Goal: Communication & Community: Answer question/provide support

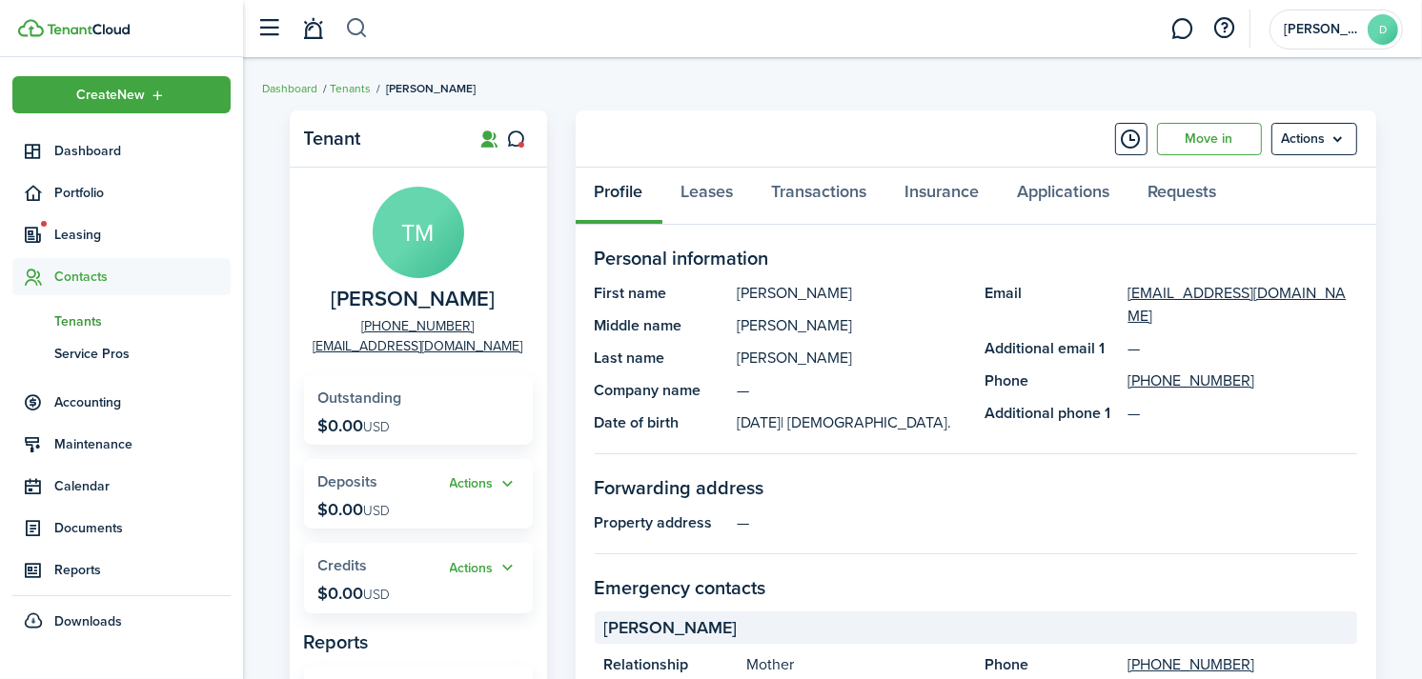
click at [356, 21] on button "button" at bounding box center [357, 28] width 24 height 32
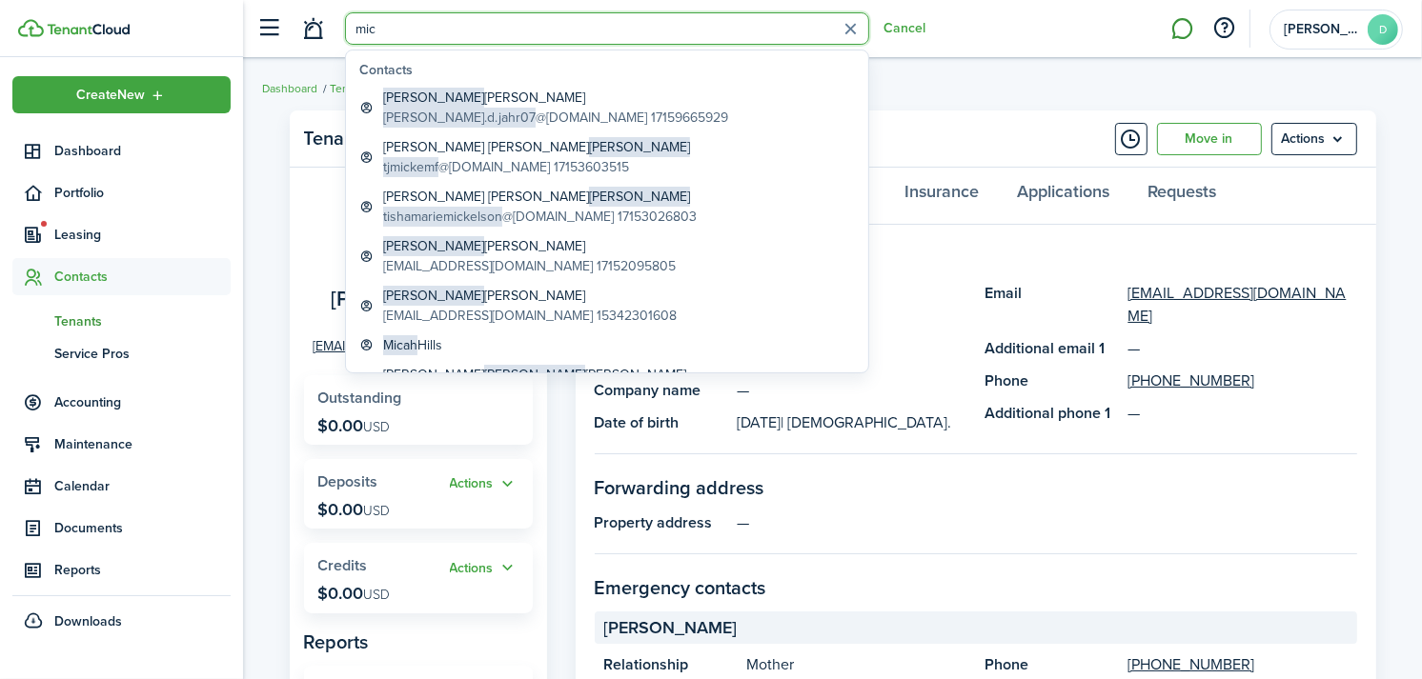
type input "mic"
click at [1172, 30] on link at bounding box center [1182, 29] width 36 height 49
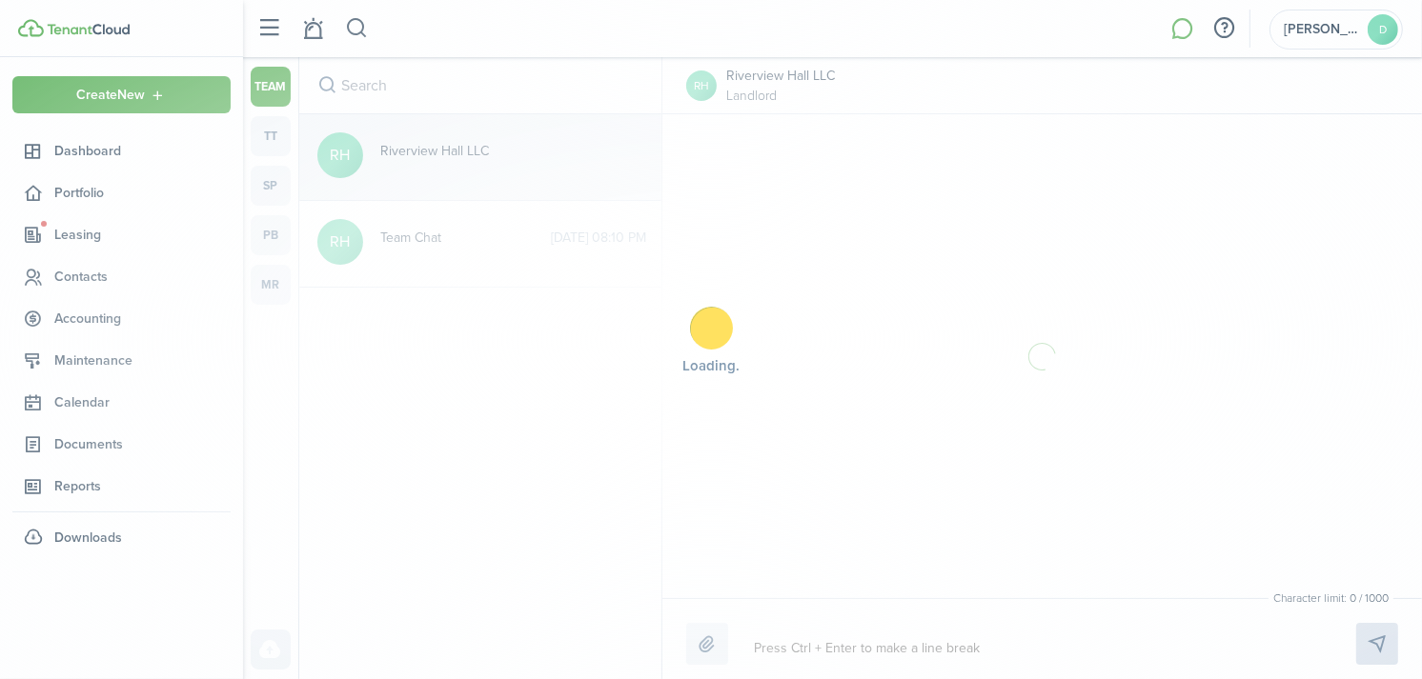
click at [357, 30] on div "Loading" at bounding box center [711, 339] width 1422 height 679
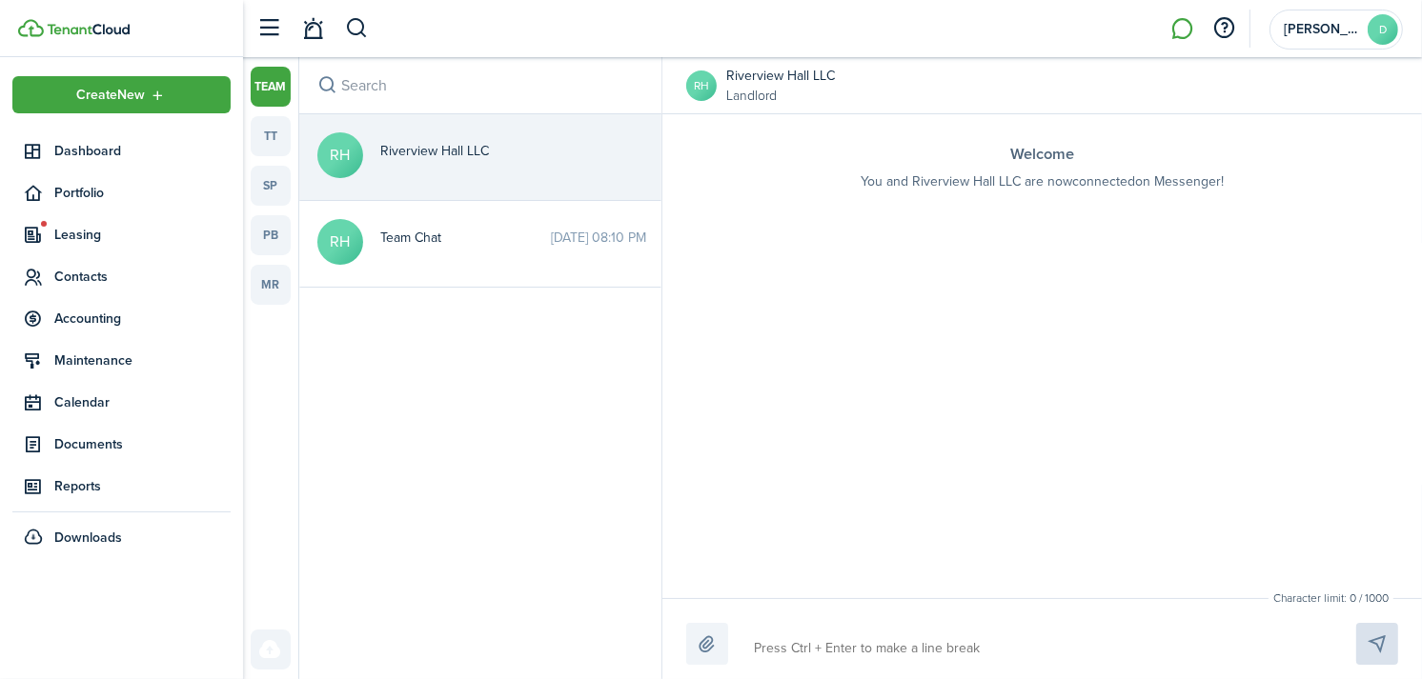
click at [357, 30] on button "button" at bounding box center [357, 28] width 24 height 32
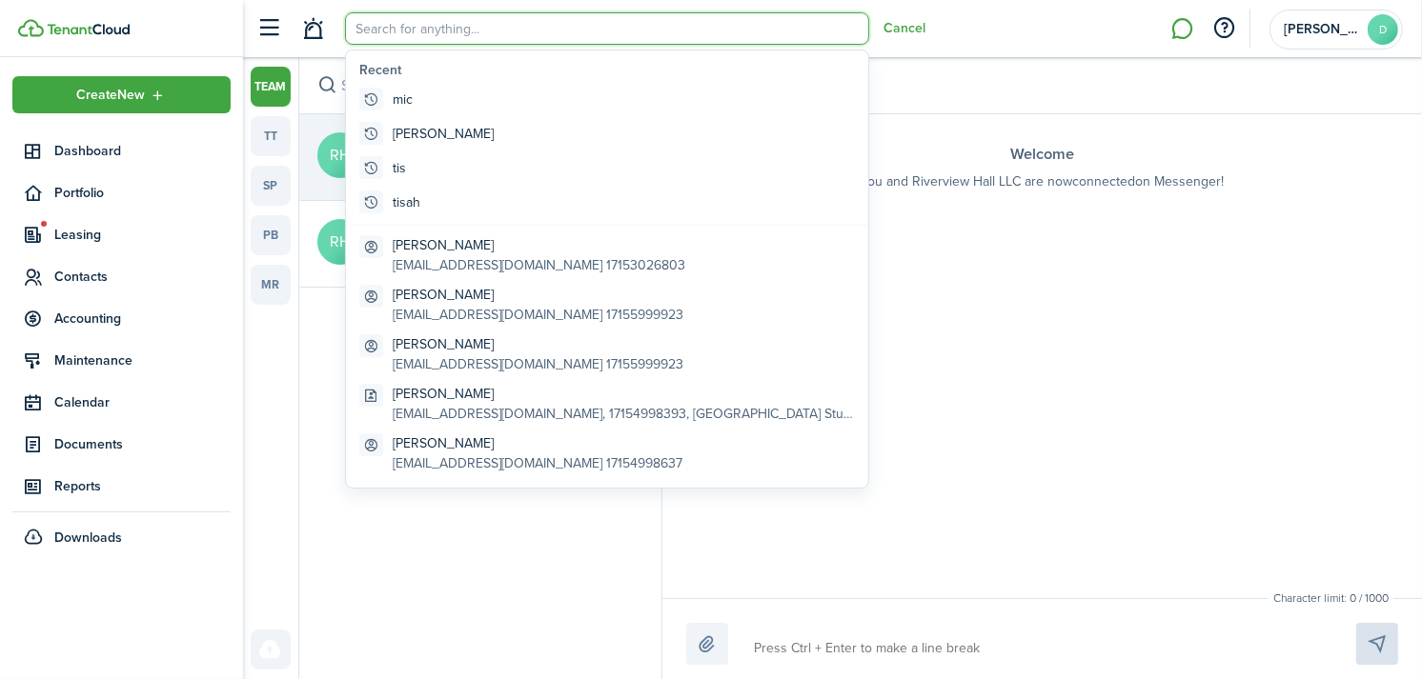
click at [316, 91] on button "button" at bounding box center [327, 85] width 27 height 27
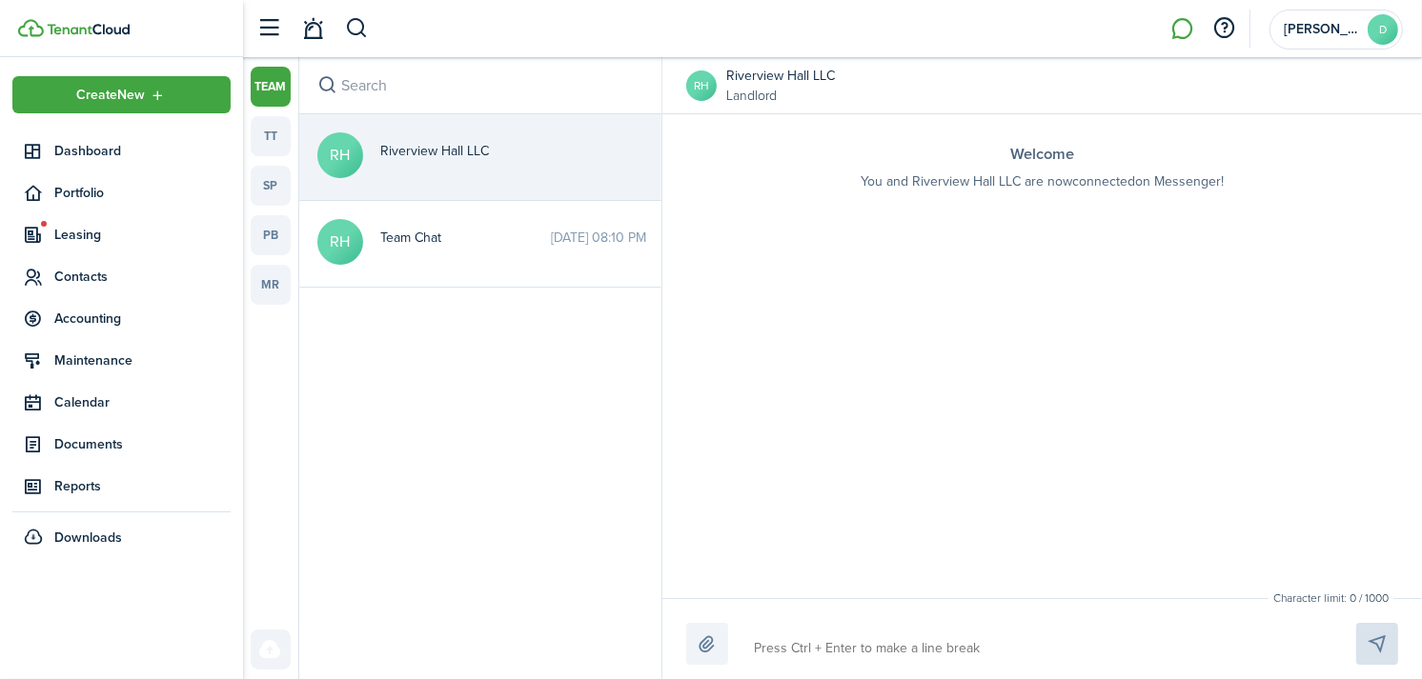
click at [316, 91] on button "button" at bounding box center [327, 85] width 27 height 27
click at [355, 88] on input "search" at bounding box center [480, 85] width 362 height 56
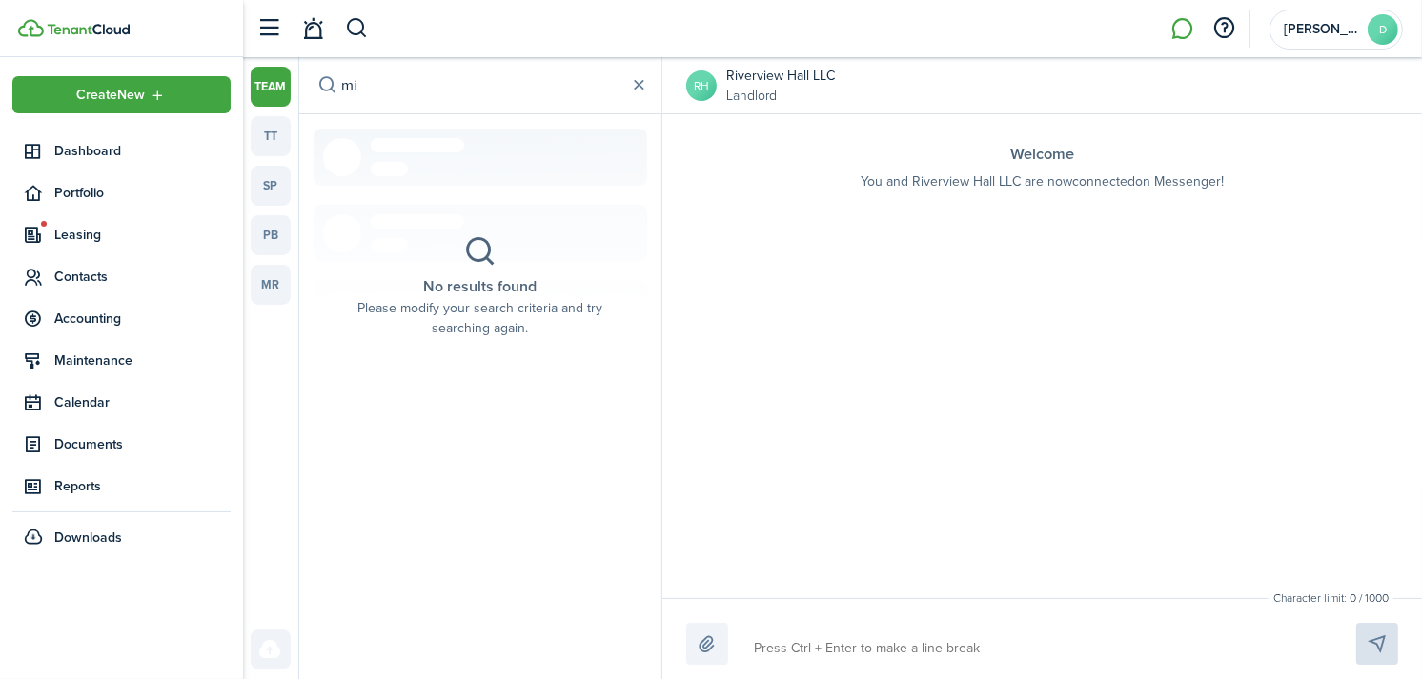
type input "m"
type input "[PERSON_NAME]"
click at [261, 128] on link "tt" at bounding box center [271, 136] width 40 height 40
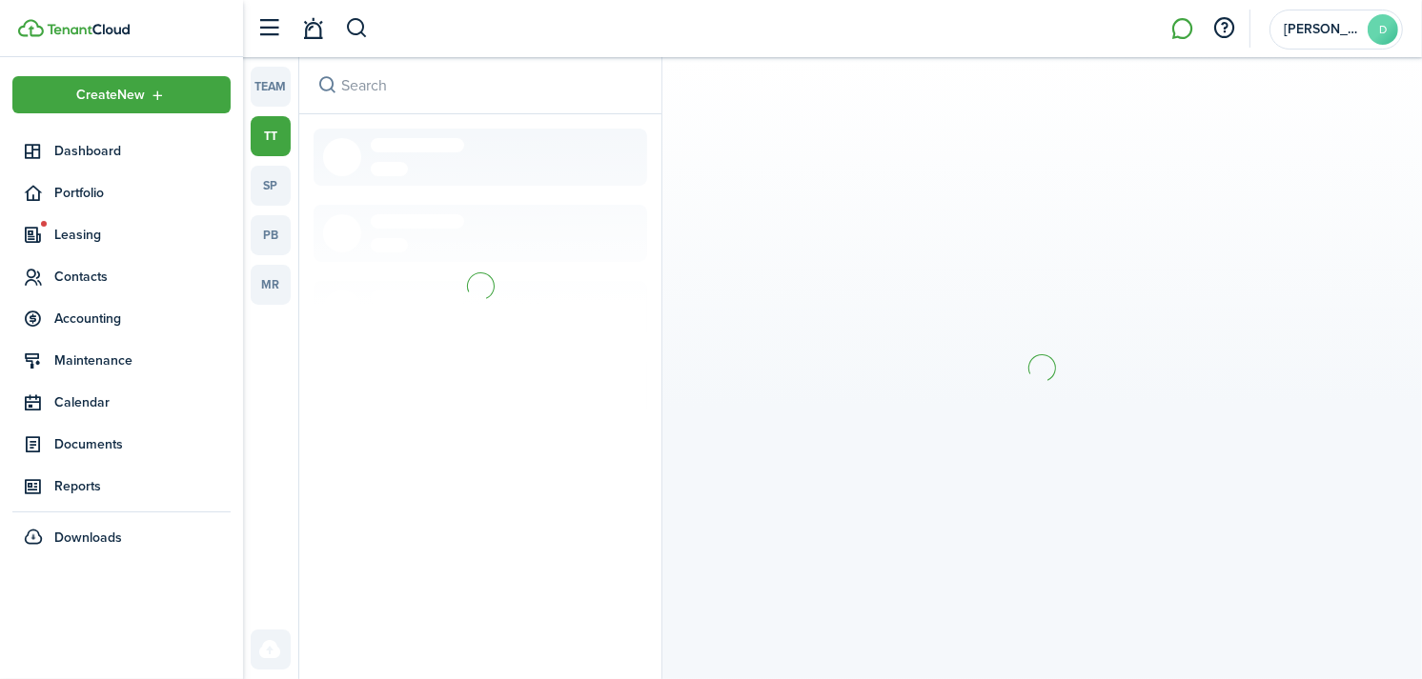
click at [363, 87] on input "search" at bounding box center [480, 85] width 362 height 56
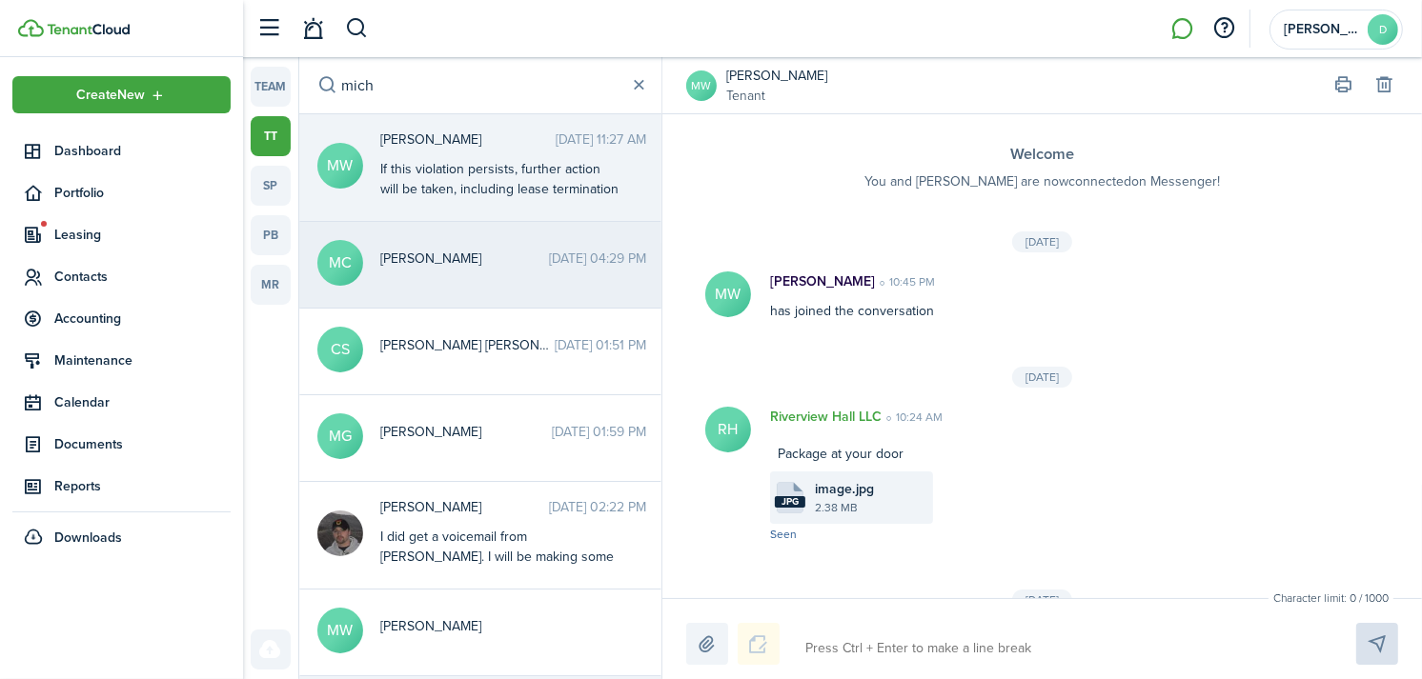
click at [449, 273] on div "[PERSON_NAME] [DATE] 04:29 PM" at bounding box center [513, 264] width 294 height 30
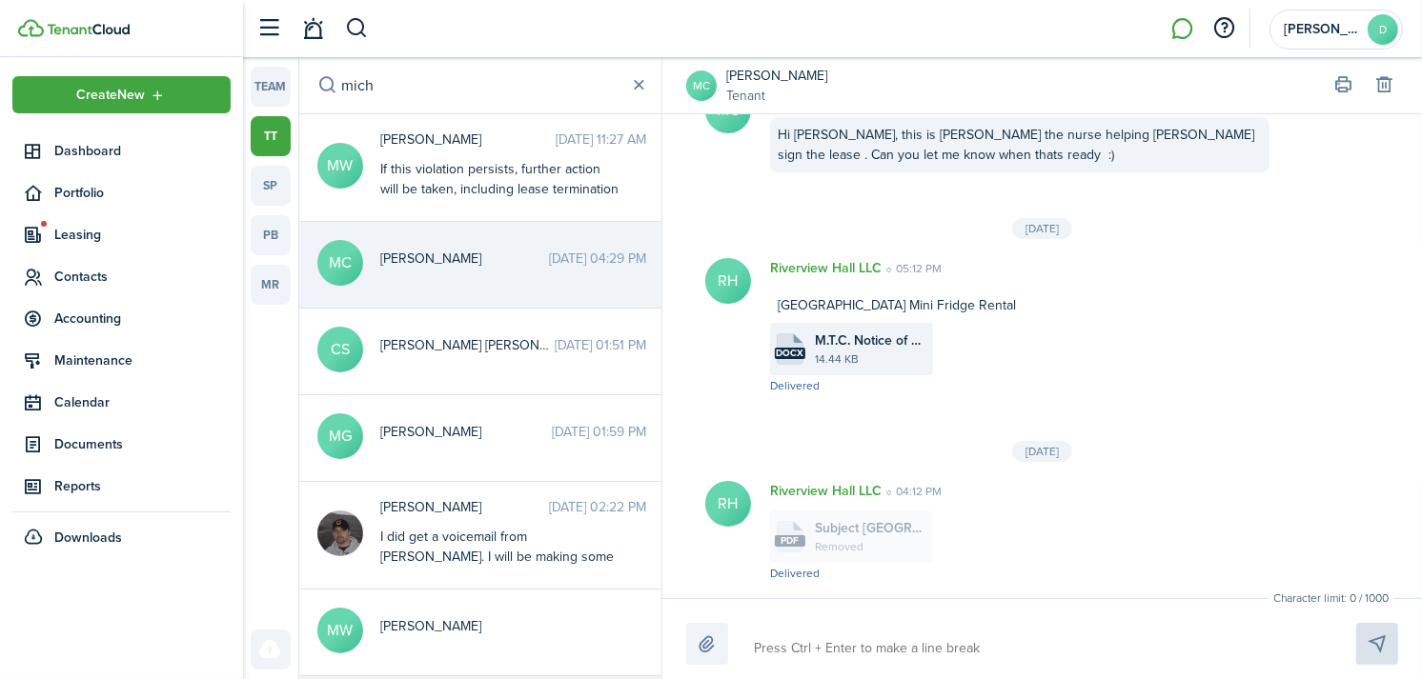
scroll to position [283, 0]
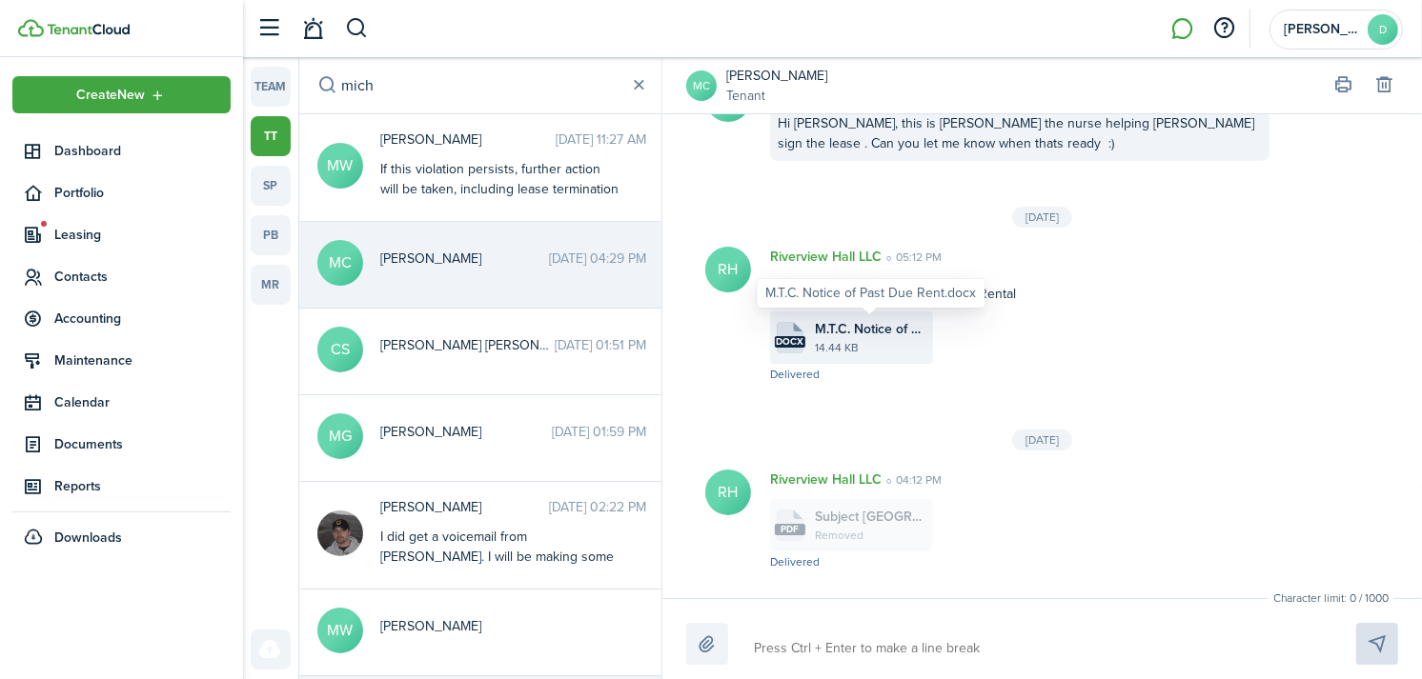
click at [855, 322] on span "M.T.C. Notice of Past Due Rent.docx" at bounding box center [871, 329] width 113 height 20
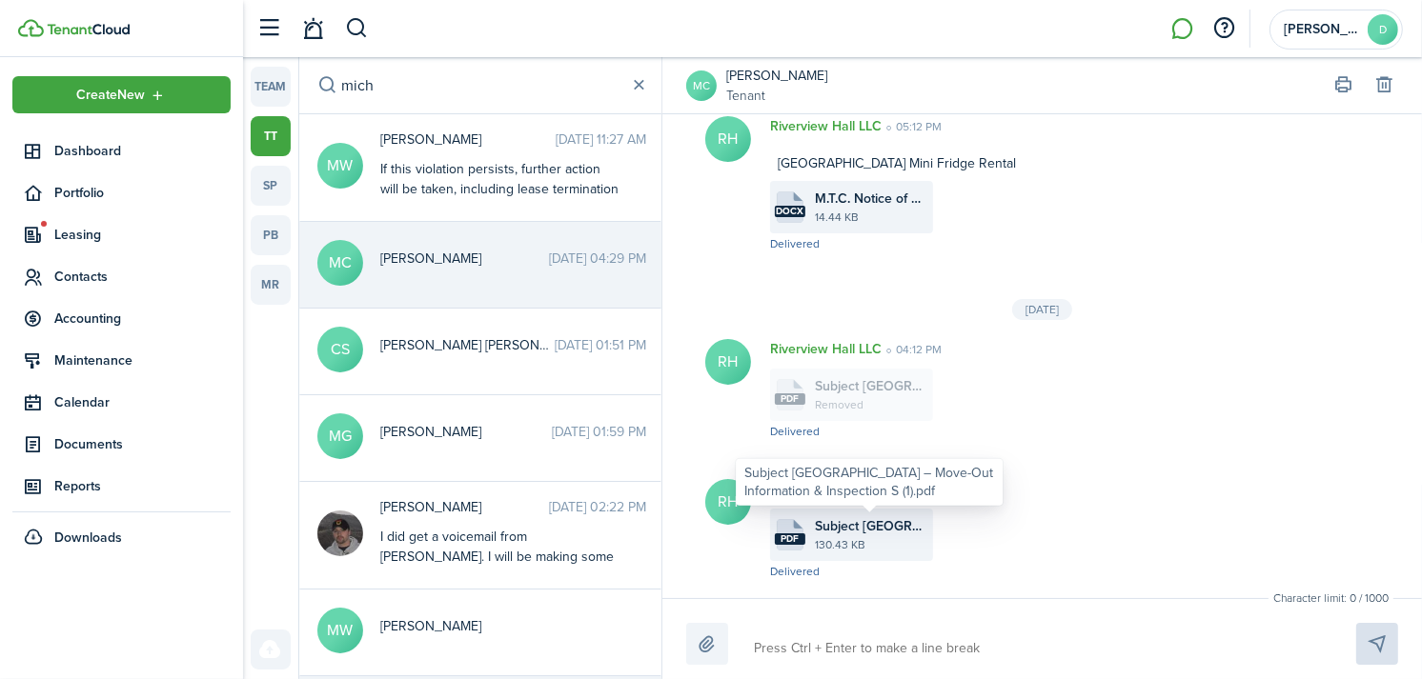
click at [865, 529] on span "Subject [GEOGRAPHIC_DATA] – Move-Out Information & Inspection S (1).pdf" at bounding box center [871, 526] width 113 height 20
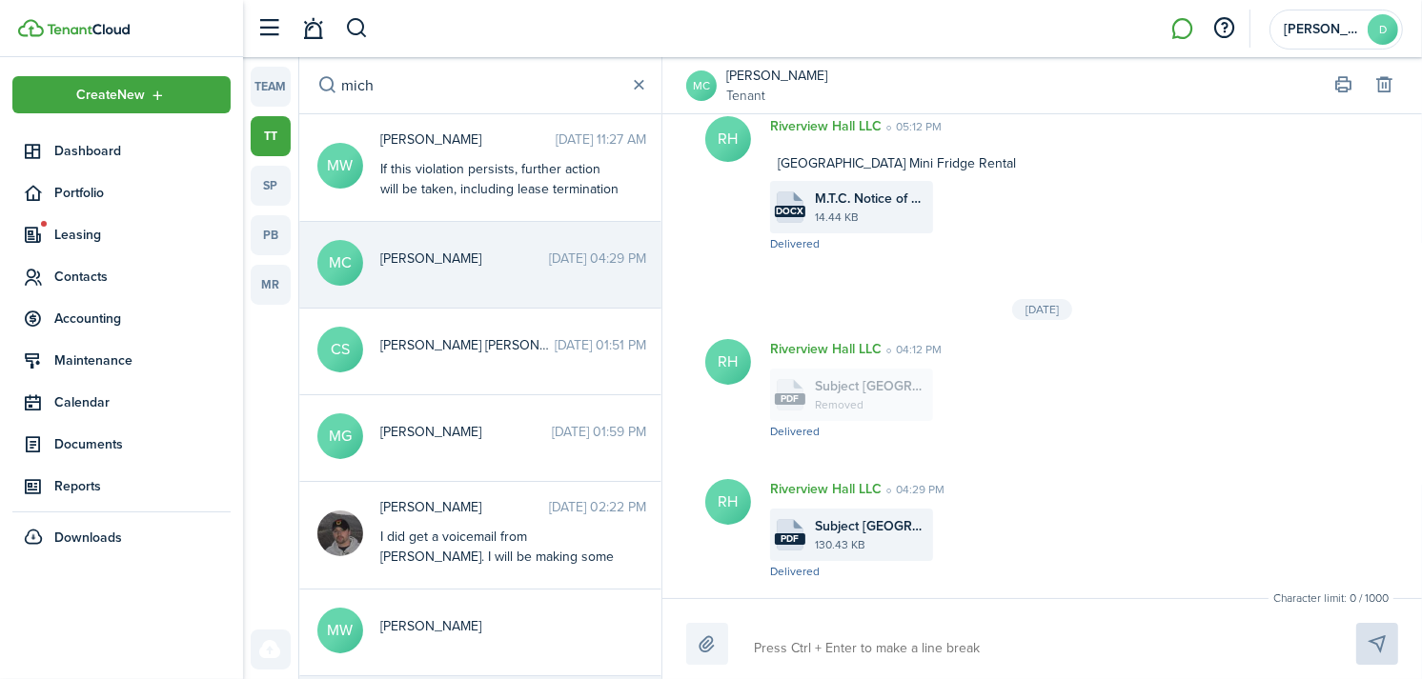
click at [431, 91] on input "mich" at bounding box center [480, 85] width 362 height 56
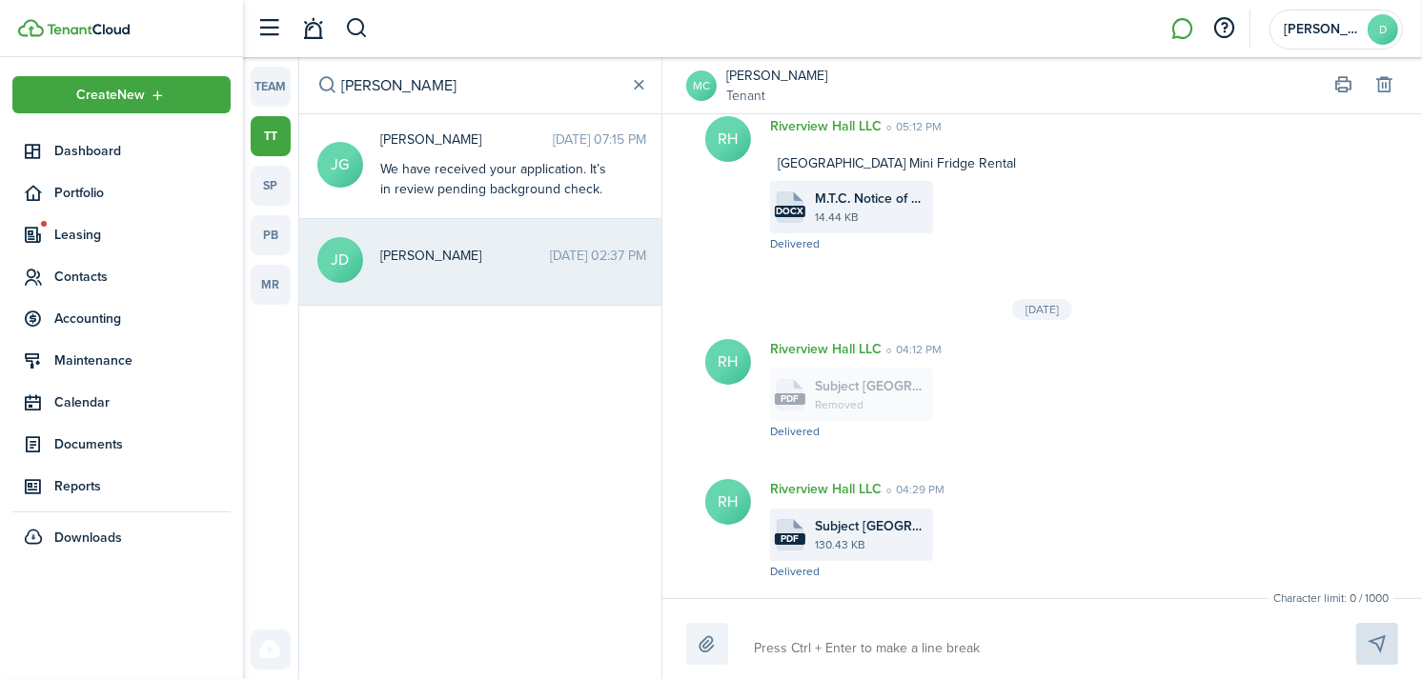
type input "[PERSON_NAME]"
click at [451, 241] on messenger-thread-item "[PERSON_NAME] [DATE] 02:37 PM" at bounding box center [480, 262] width 362 height 87
